Goal: Information Seeking & Learning: Check status

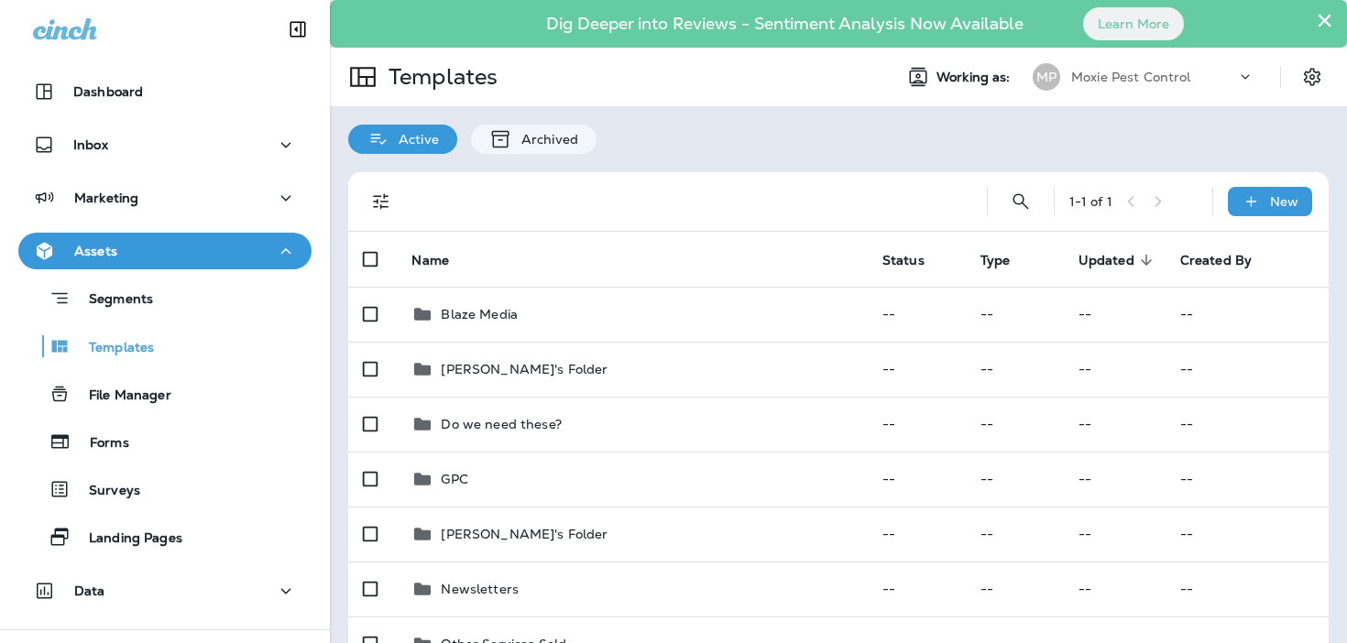
click at [1319, 27] on button "×" at bounding box center [1324, 19] width 17 height 29
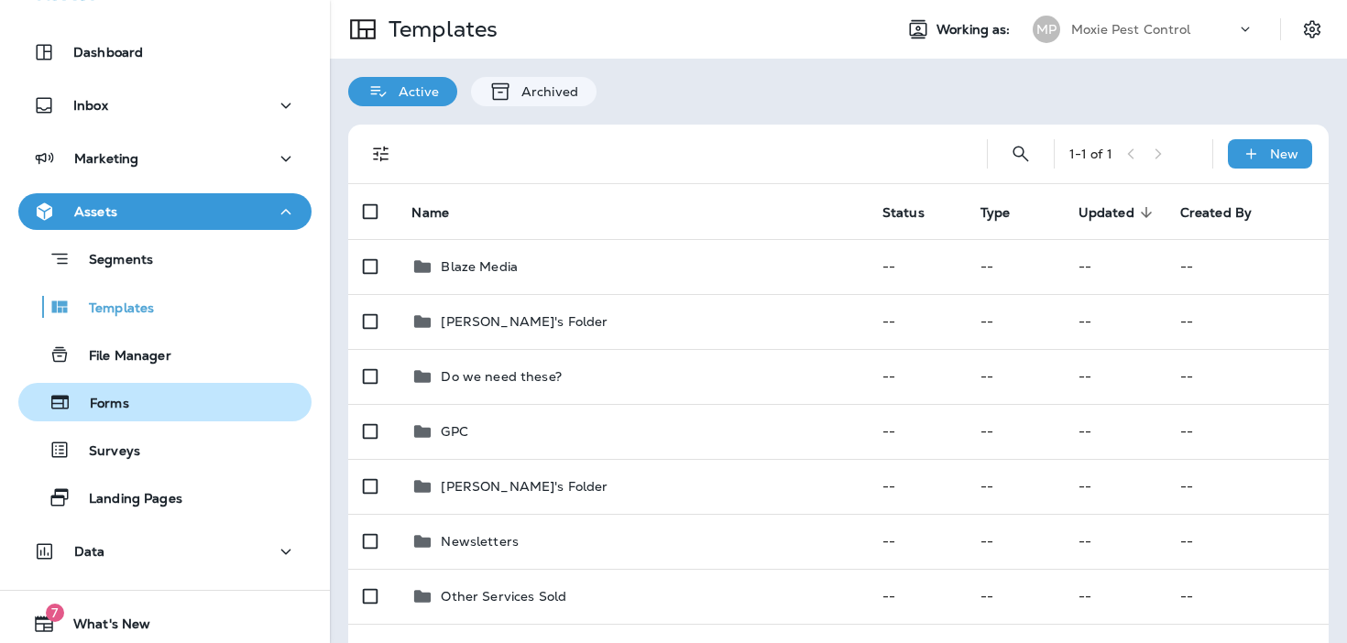
scroll to position [93, 0]
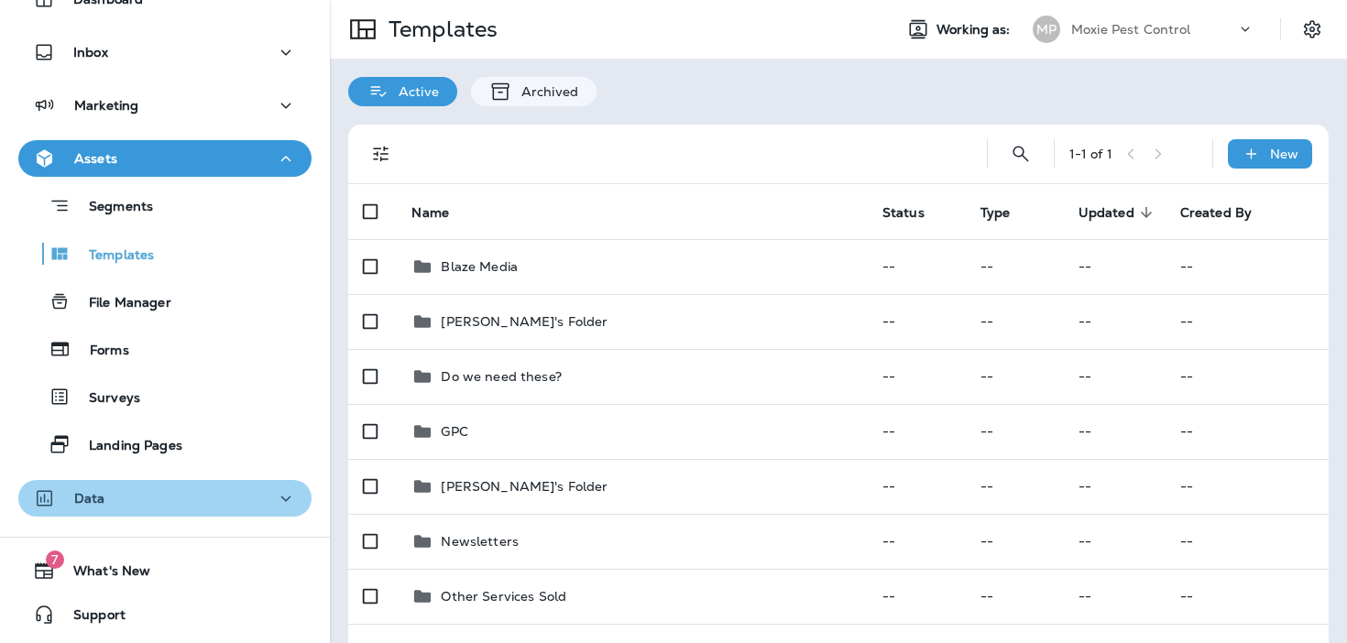
click at [204, 497] on div "Data" at bounding box center [165, 499] width 264 height 23
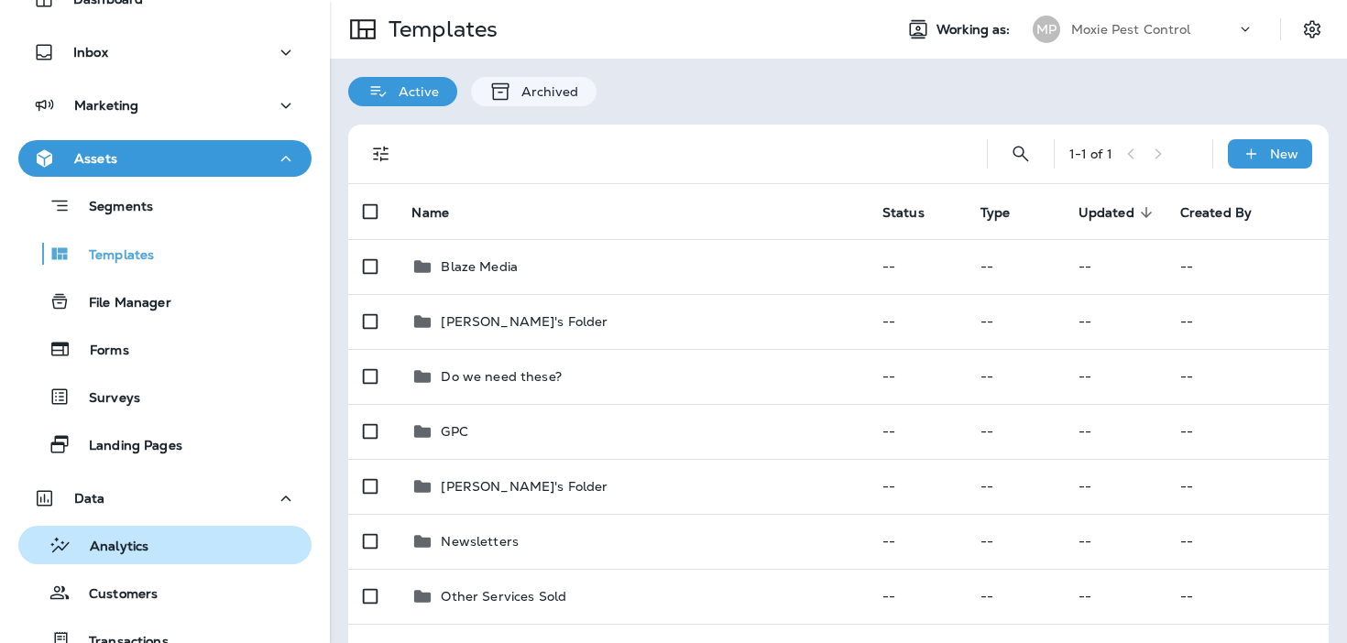
click at [192, 533] on div "Analytics" at bounding box center [165, 545] width 279 height 27
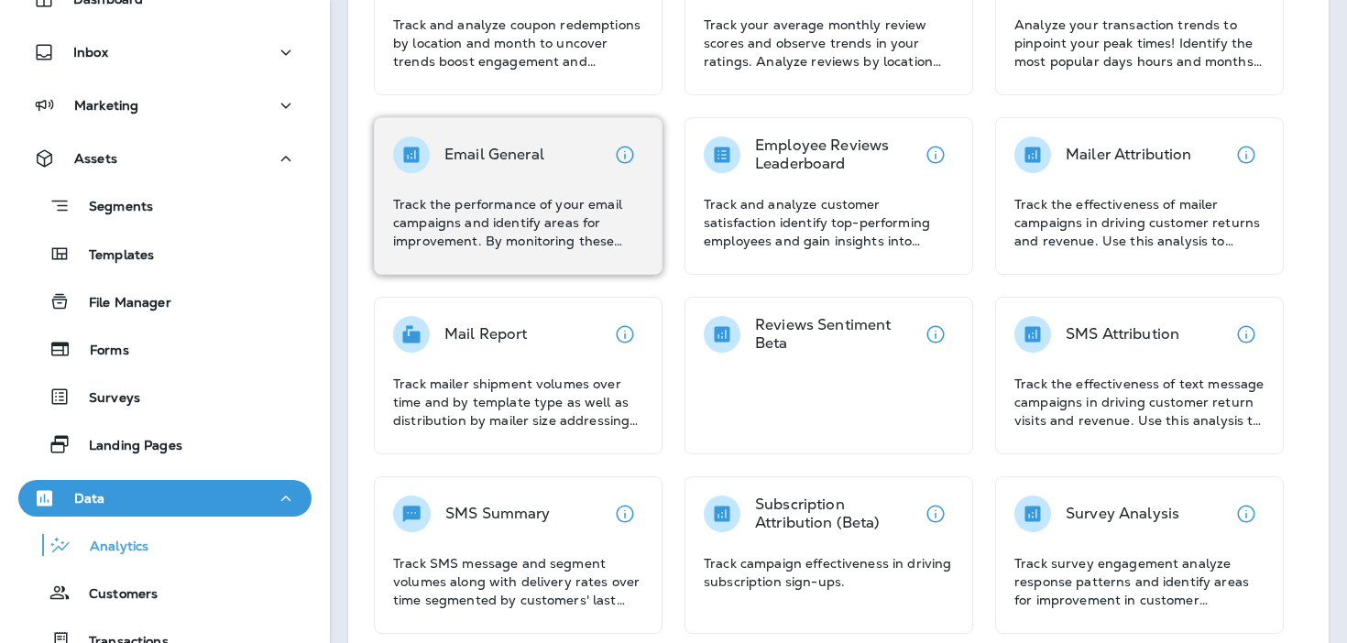
scroll to position [239, 0]
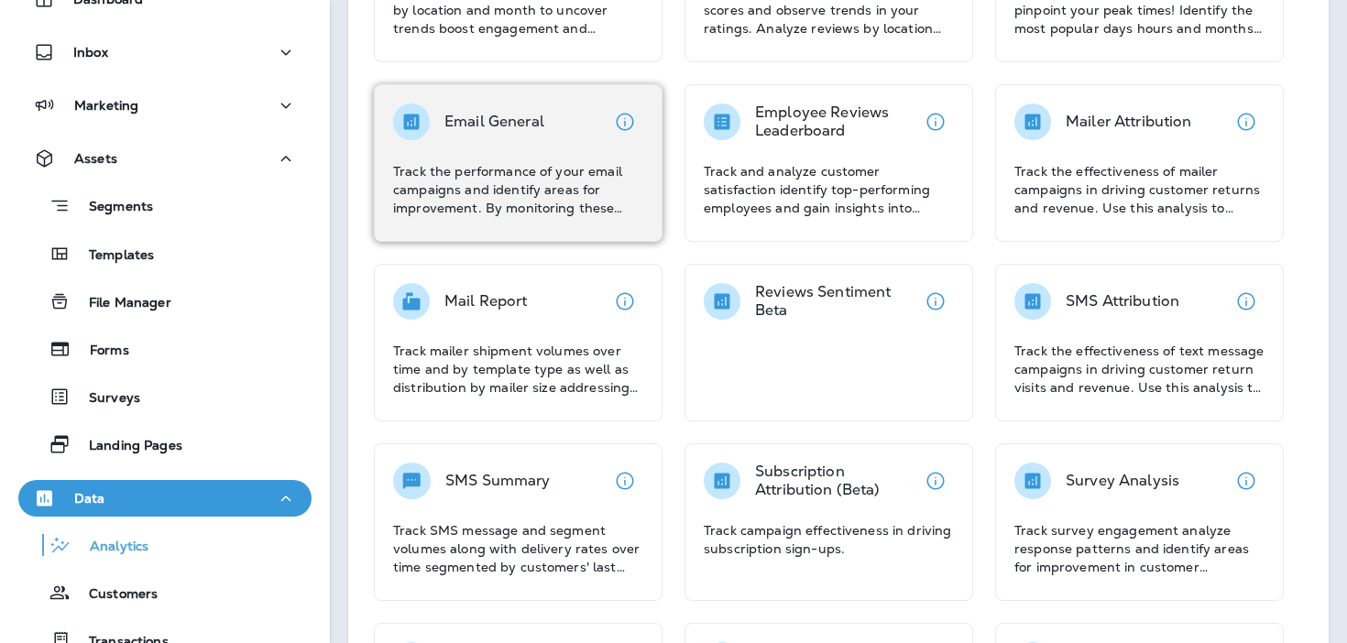
click at [587, 195] on p "Track the performance of your email campaigns and identify areas for improvemen…" at bounding box center [518, 189] width 250 height 55
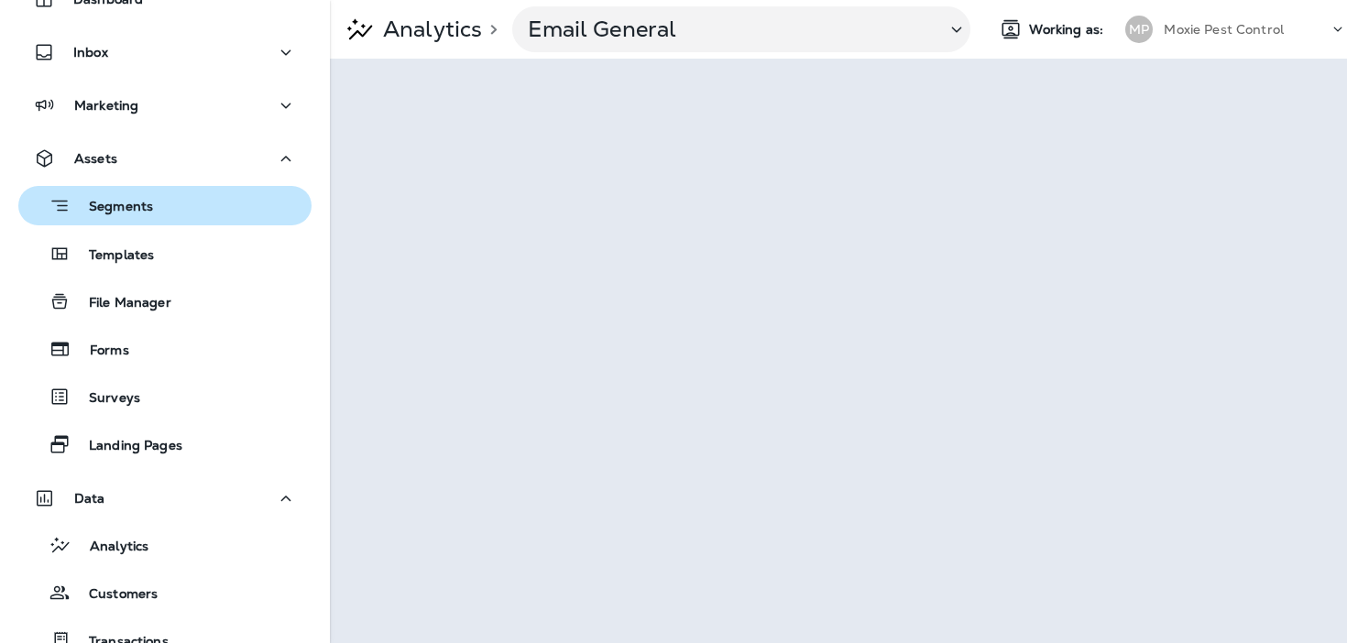
click at [124, 208] on p "Segments" at bounding box center [112, 208] width 82 height 18
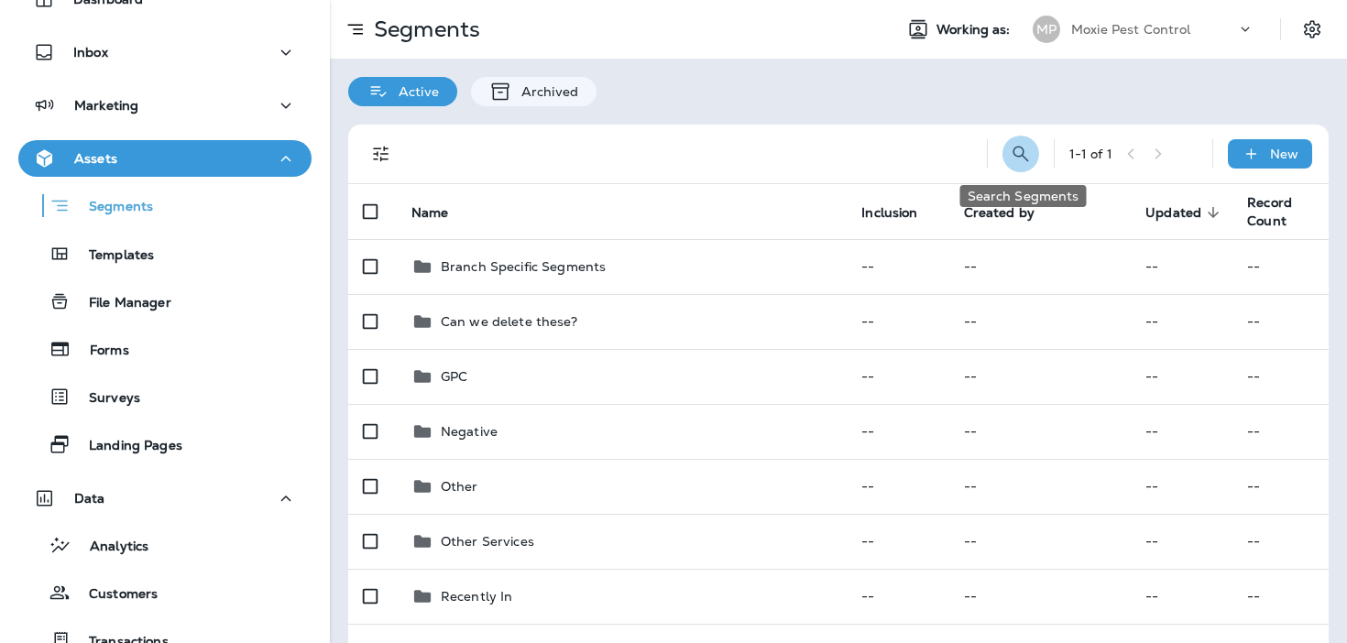
click at [1015, 159] on icon "Search Segments" at bounding box center [1021, 154] width 22 height 22
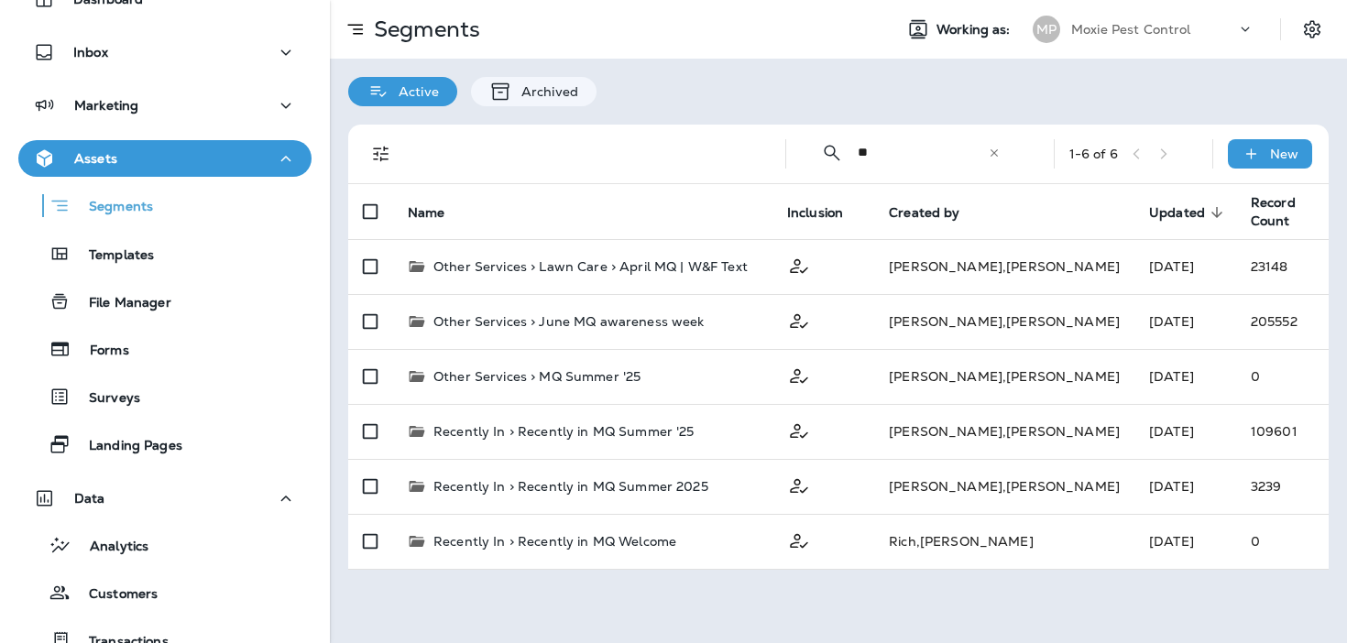
type input "**"
click at [211, 166] on div "Assets" at bounding box center [165, 159] width 264 height 23
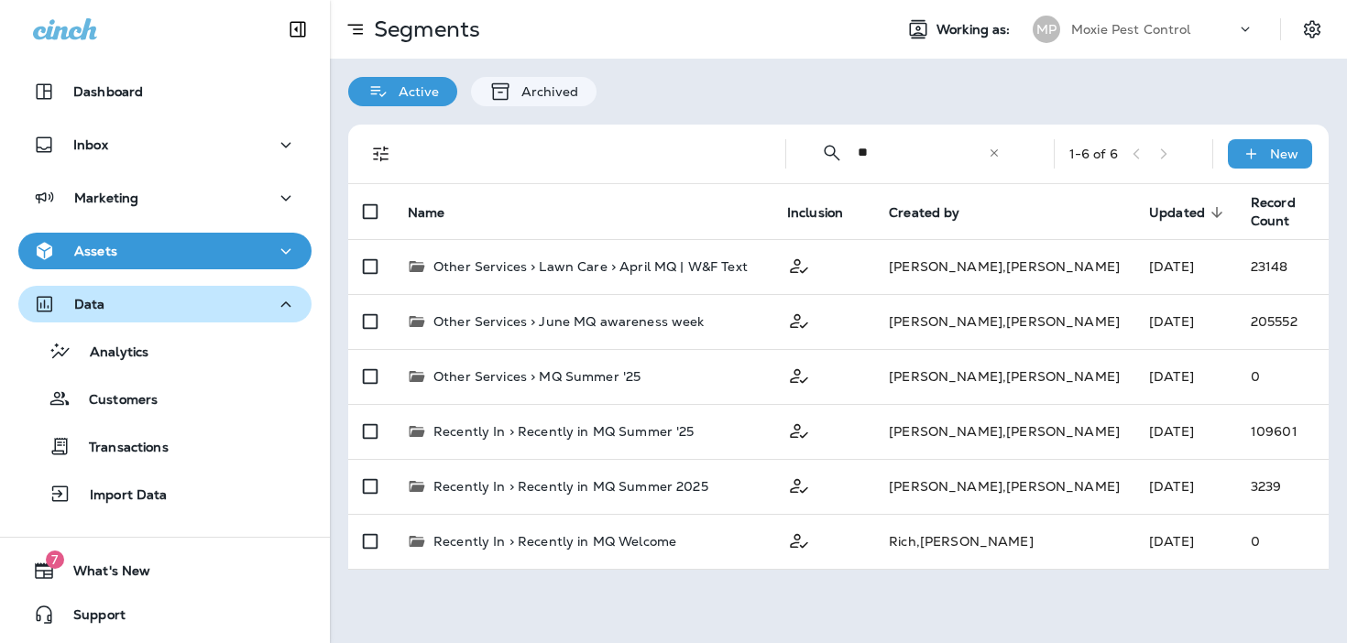
click at [180, 303] on div "Data" at bounding box center [165, 304] width 264 height 23
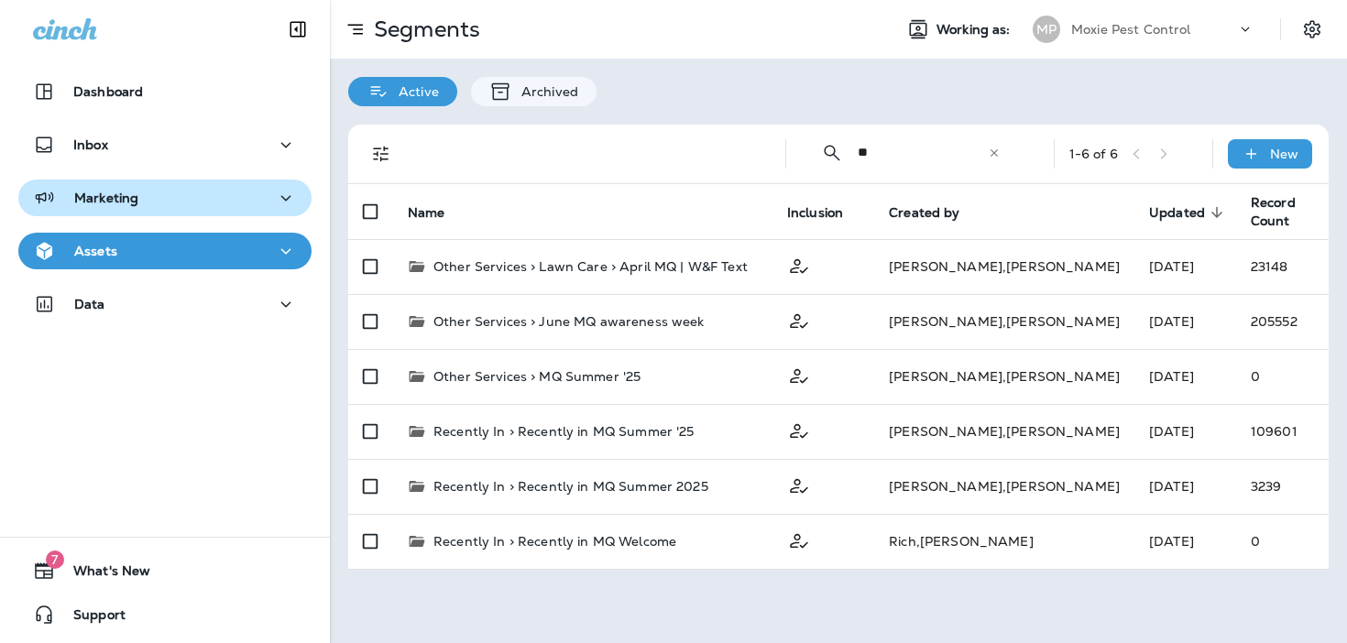
click at [197, 199] on div "Marketing" at bounding box center [165, 198] width 264 height 23
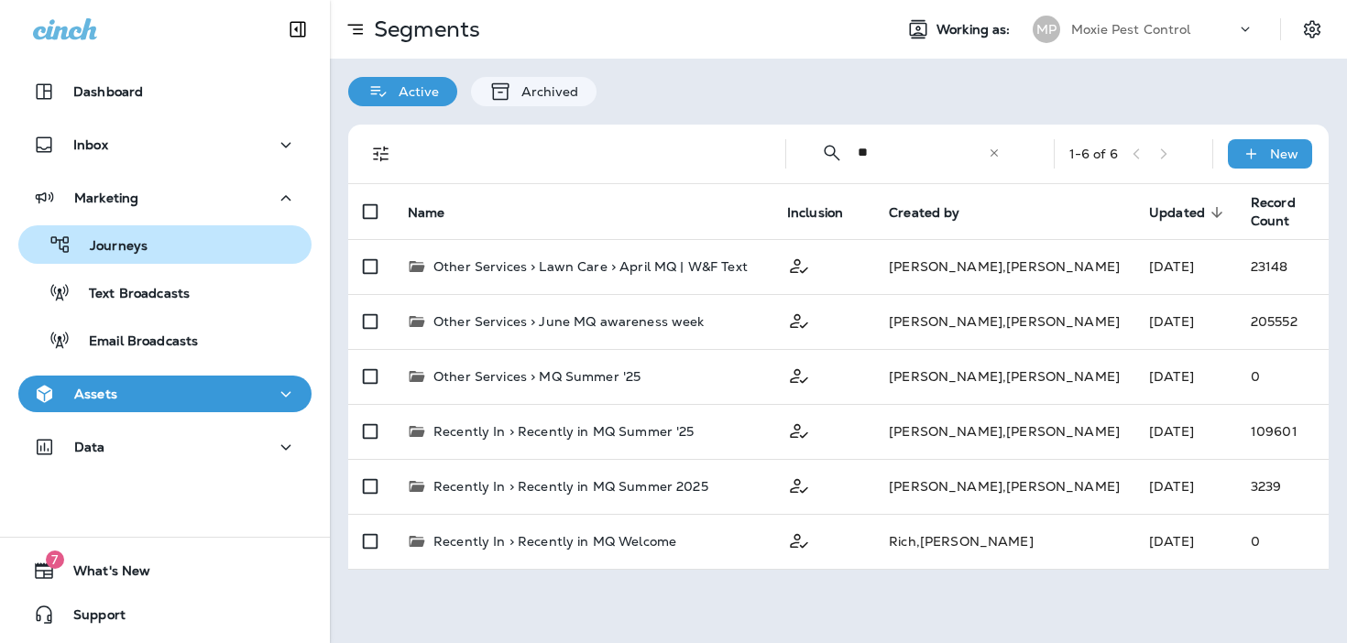
click at [190, 245] on div "Journeys" at bounding box center [165, 244] width 279 height 27
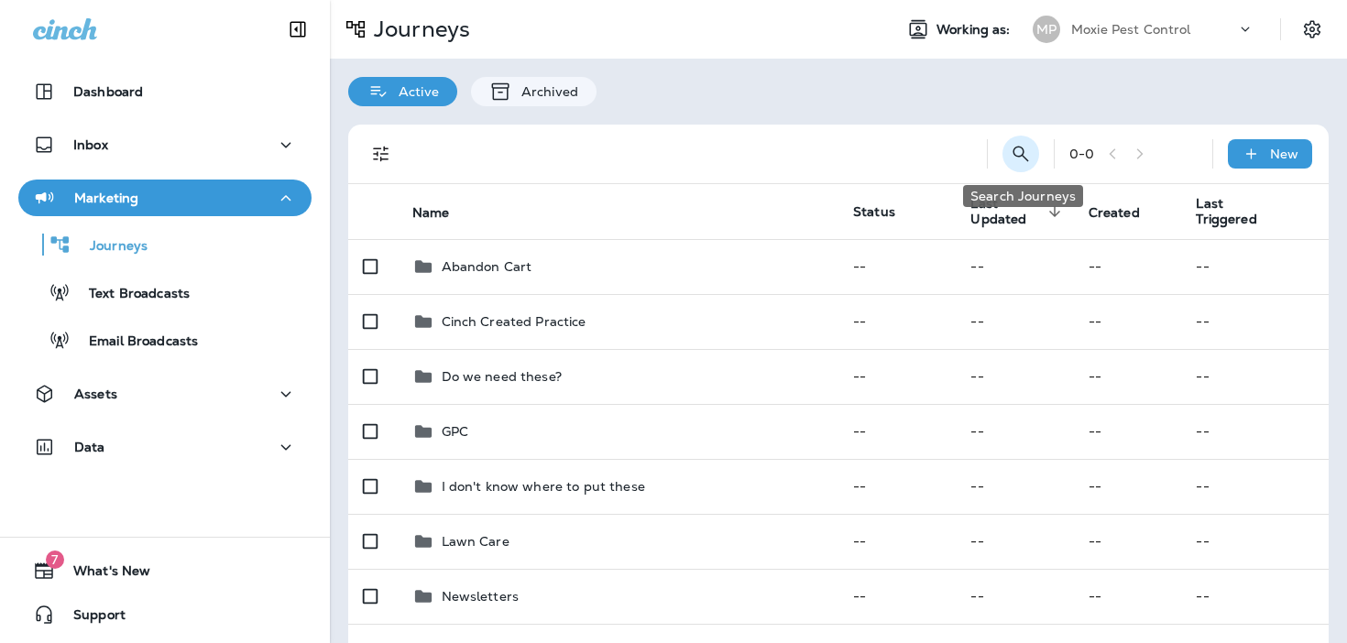
click at [1025, 148] on icon "Search Journeys" at bounding box center [1021, 154] width 22 height 22
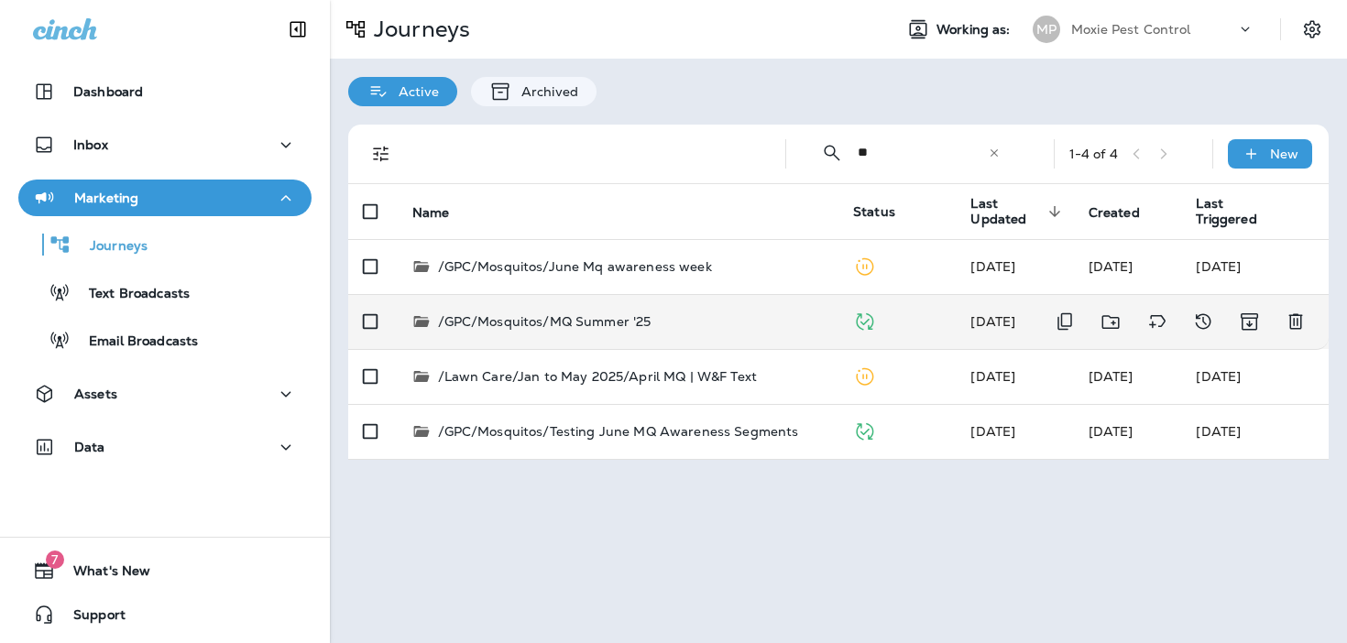
type input "**"
click at [687, 329] on div "/GPC/Mosquitos/MQ Summer '25" at bounding box center [618, 321] width 412 height 18
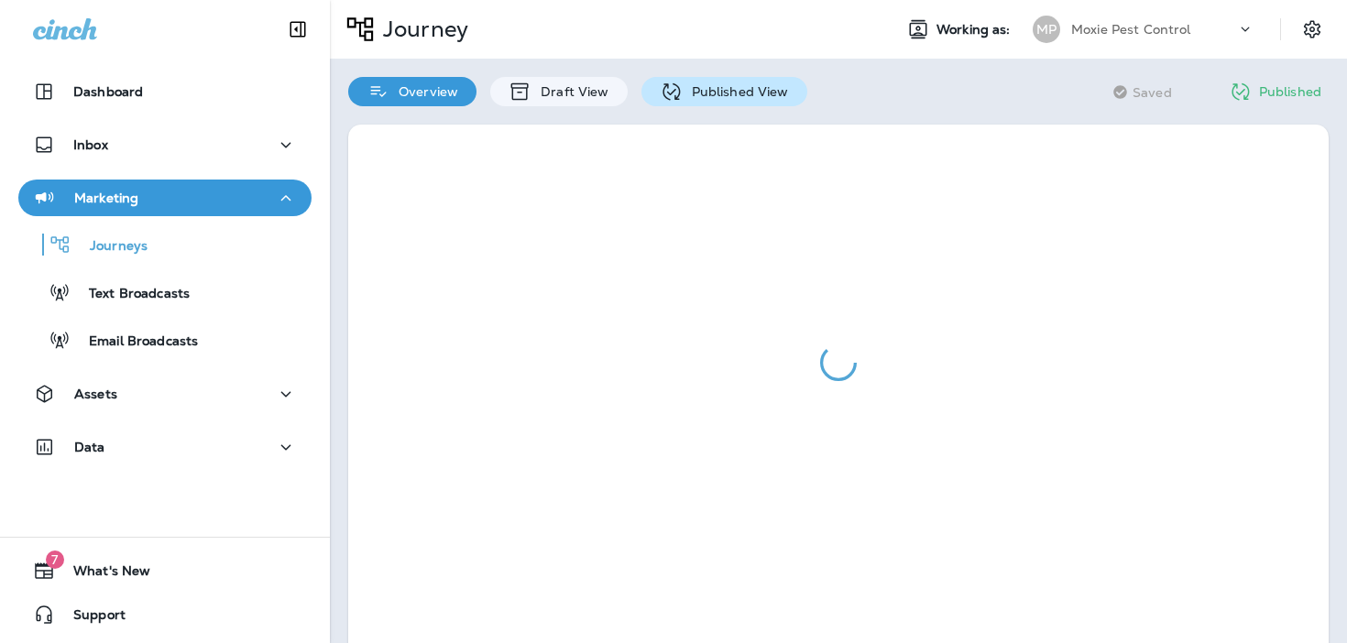
click at [731, 90] on p "Published View" at bounding box center [736, 91] width 106 height 15
